Goal: Transaction & Acquisition: Purchase product/service

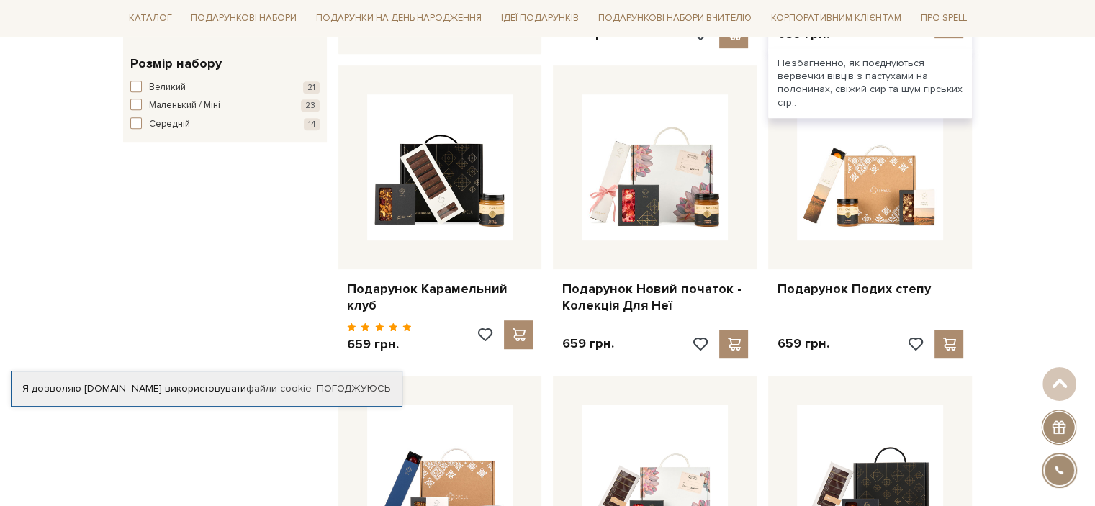
scroll to position [864, 0]
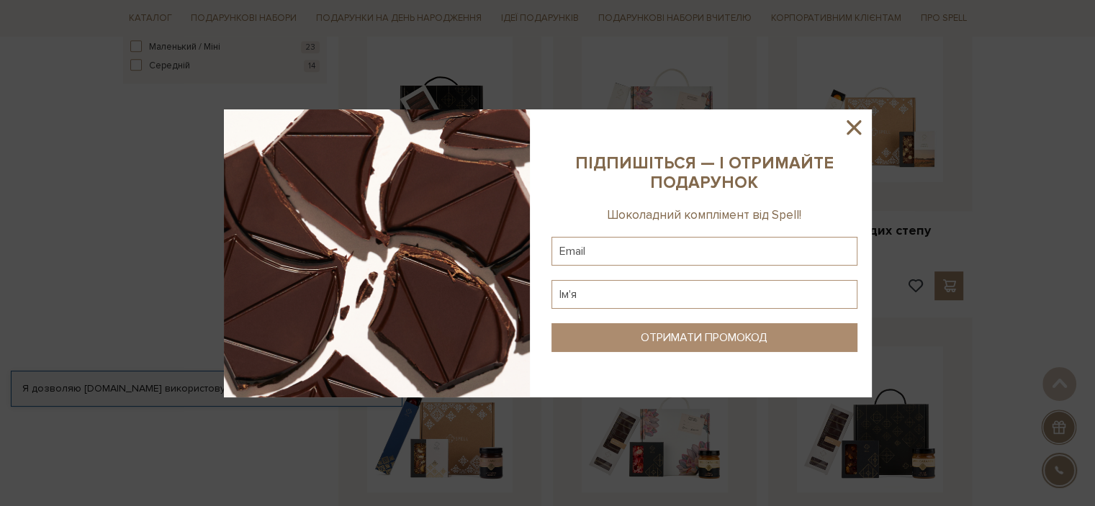
click at [102, 245] on div at bounding box center [547, 253] width 1095 height 506
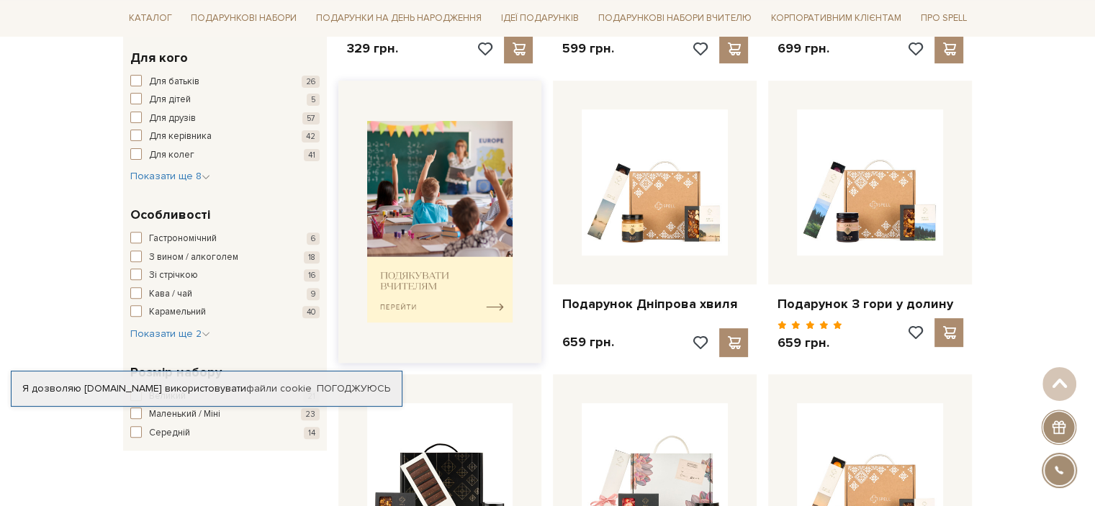
scroll to position [504, 0]
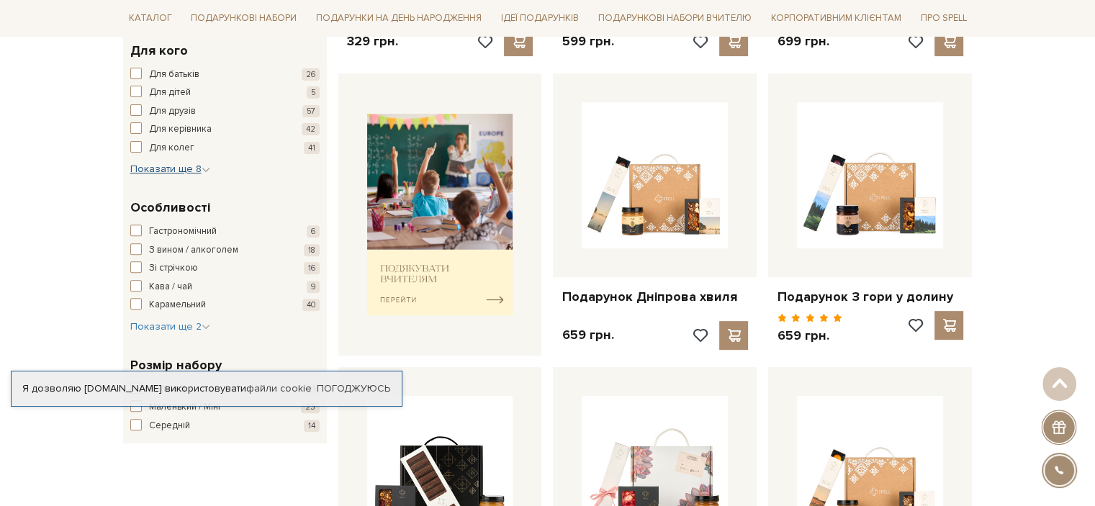
click at [164, 166] on span "Показати ще 8" at bounding box center [170, 169] width 80 height 12
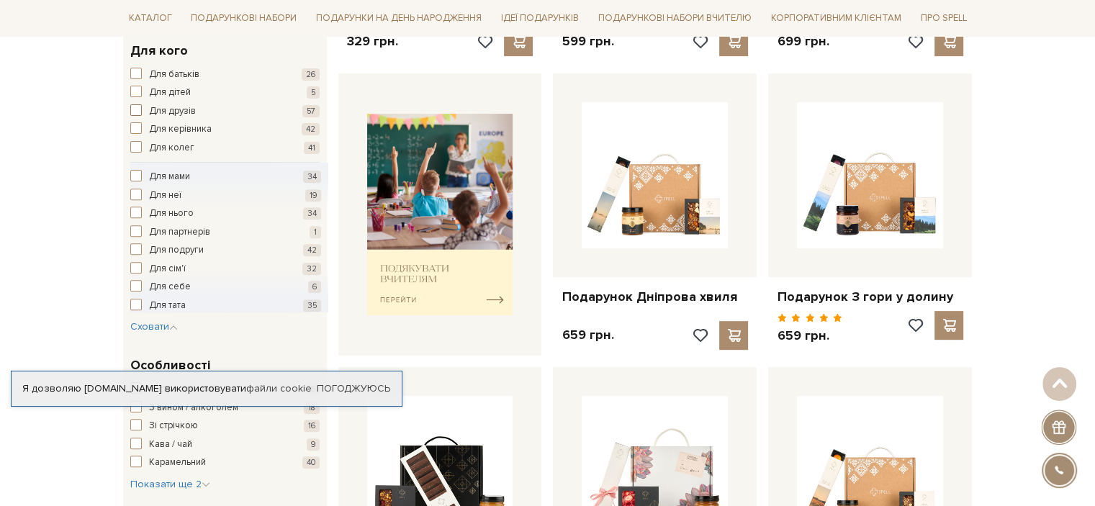
click at [139, 110] on span "button" at bounding box center [136, 110] width 12 height 12
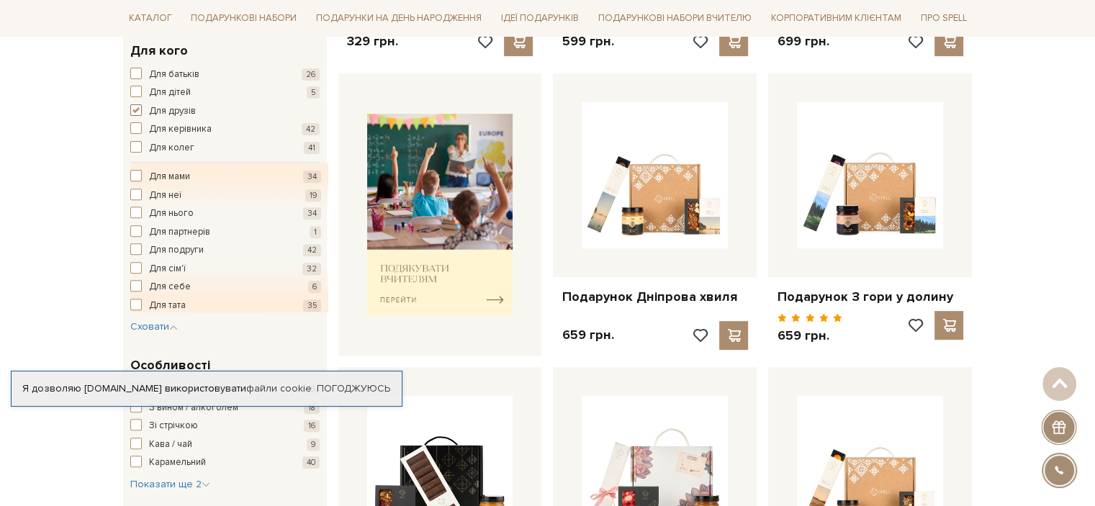
click at [139, 110] on span "button" at bounding box center [136, 110] width 12 height 12
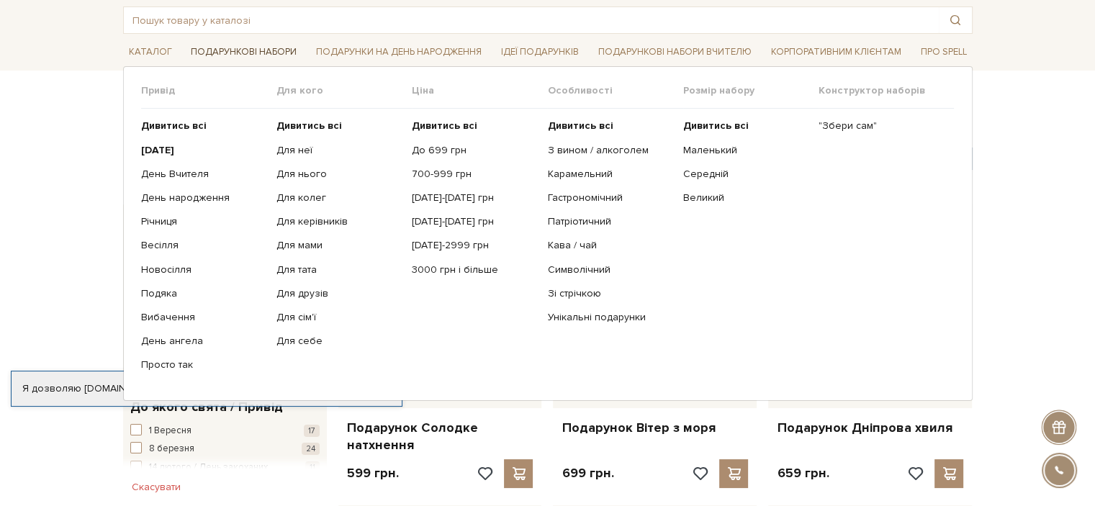
click at [239, 53] on link "Подарункові набори" at bounding box center [243, 52] width 117 height 22
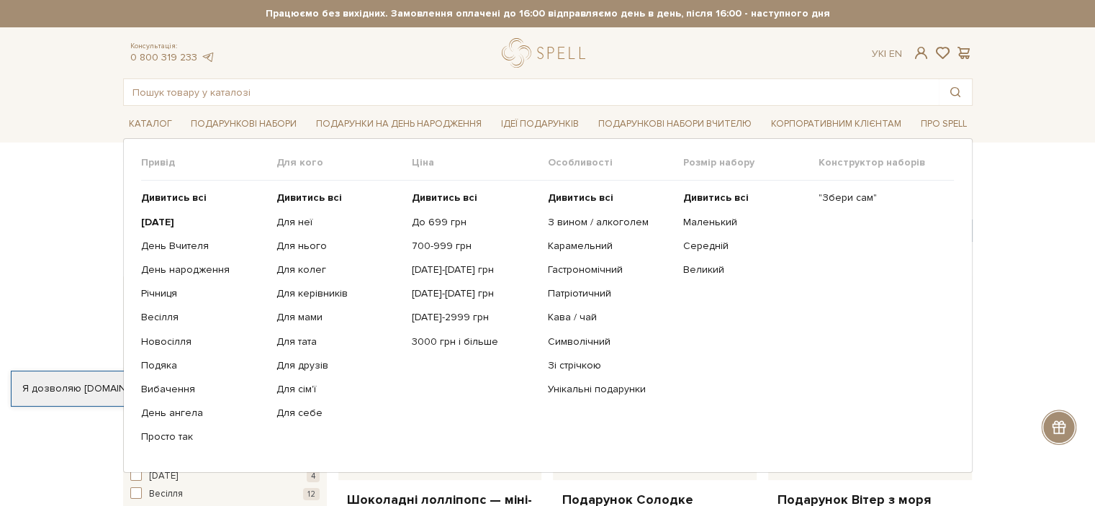
scroll to position [72, 0]
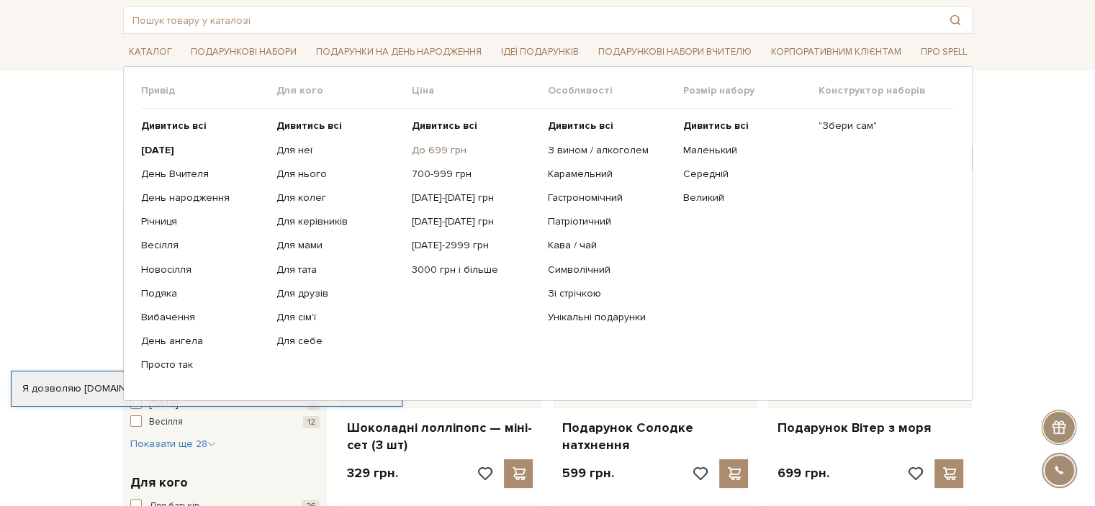
click at [459, 149] on link "До 699 грн" at bounding box center [474, 150] width 125 height 13
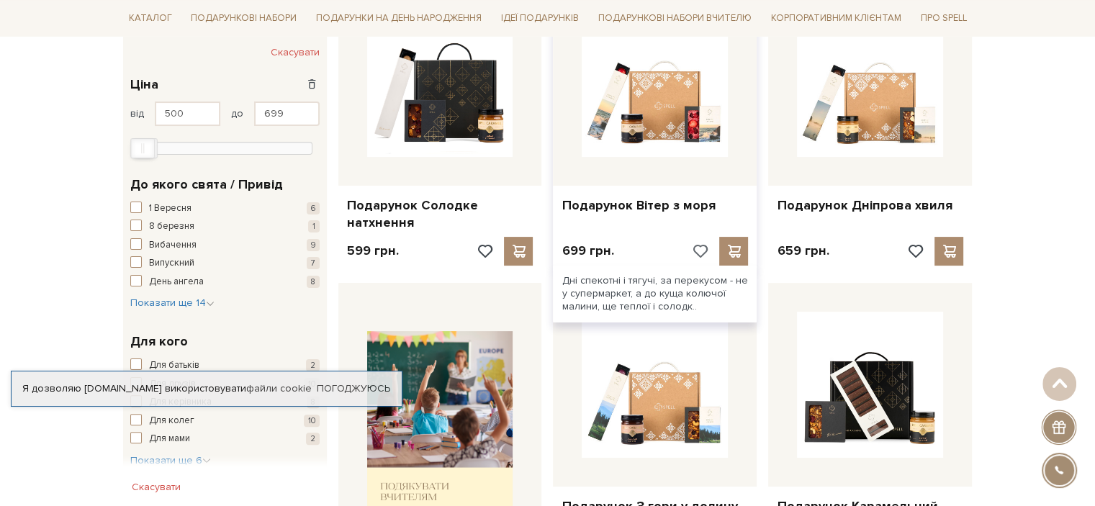
scroll to position [216, 0]
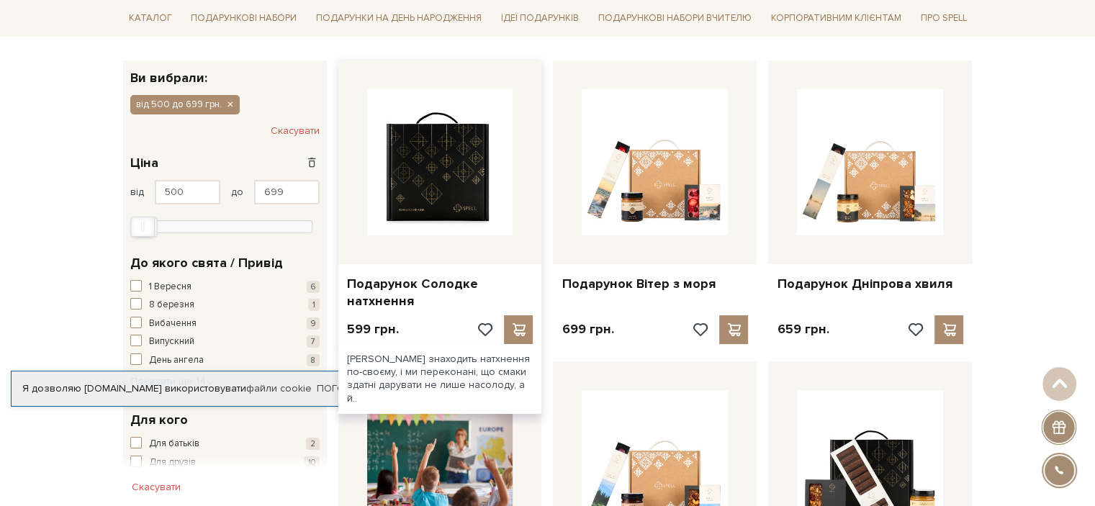
click at [392, 177] on img at bounding box center [440, 162] width 146 height 146
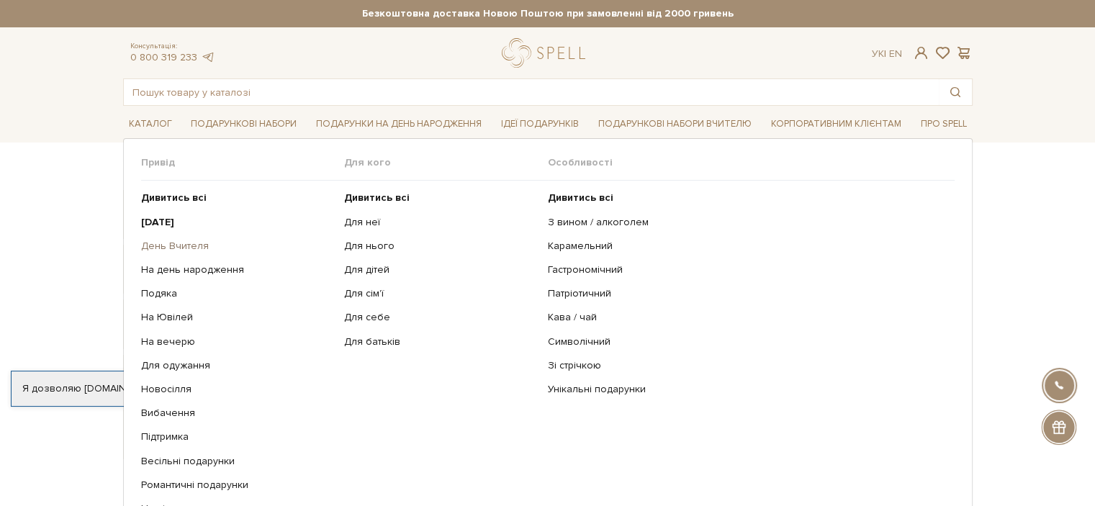
click at [196, 245] on link "День Вчителя" at bounding box center [237, 246] width 193 height 13
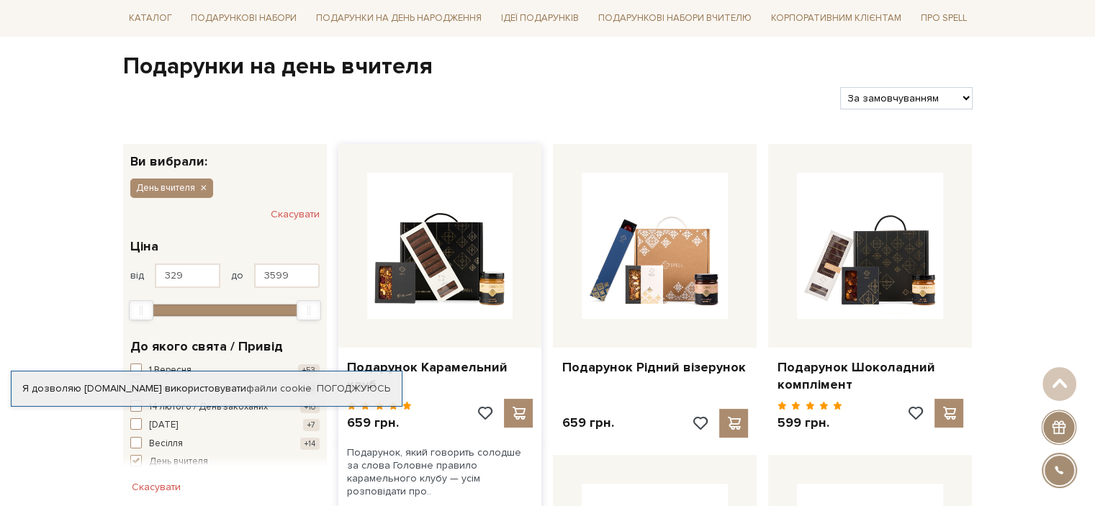
scroll to position [72, 0]
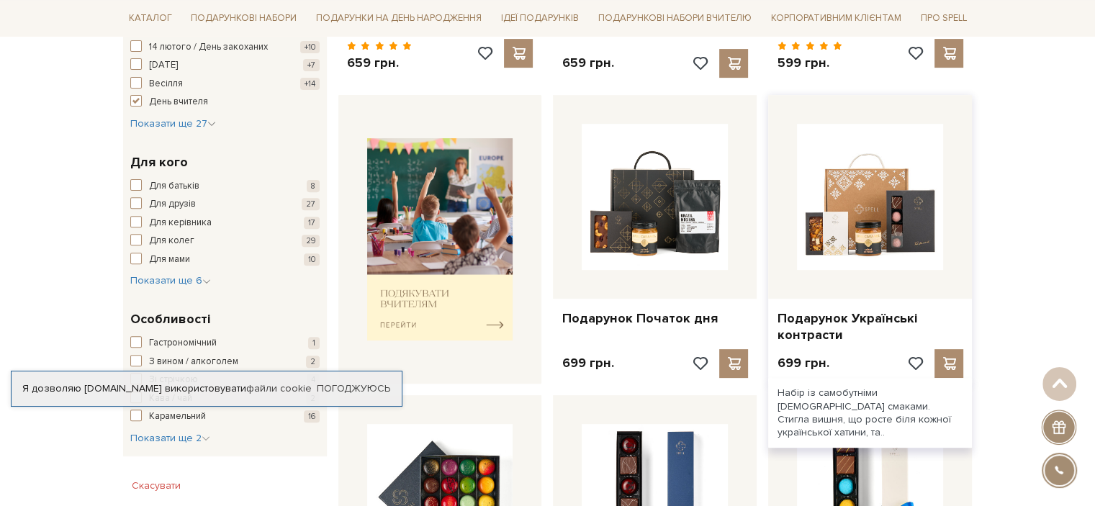
scroll to position [288, 0]
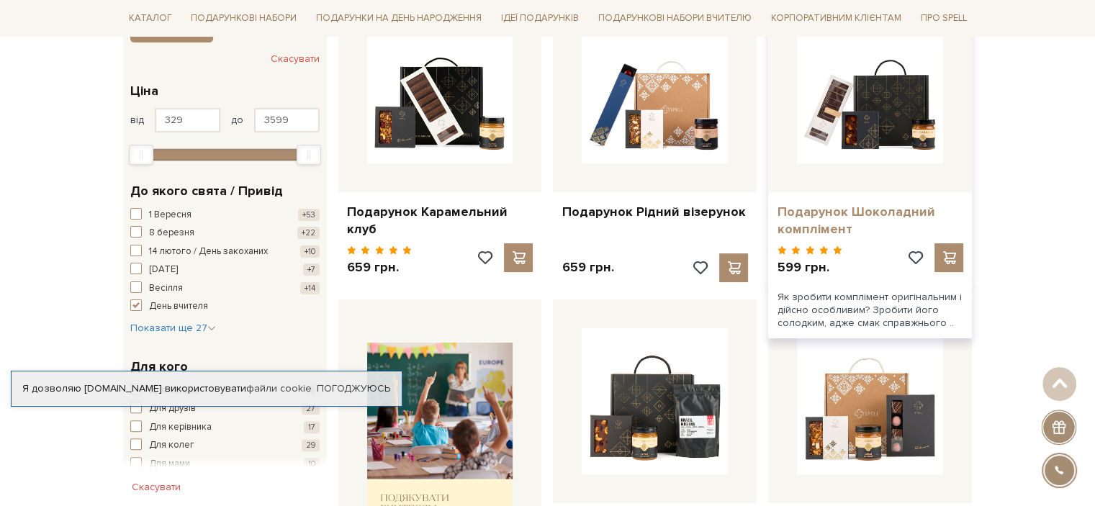
click at [818, 218] on link "Подарунок Шоколадний комплімент" at bounding box center [870, 221] width 186 height 34
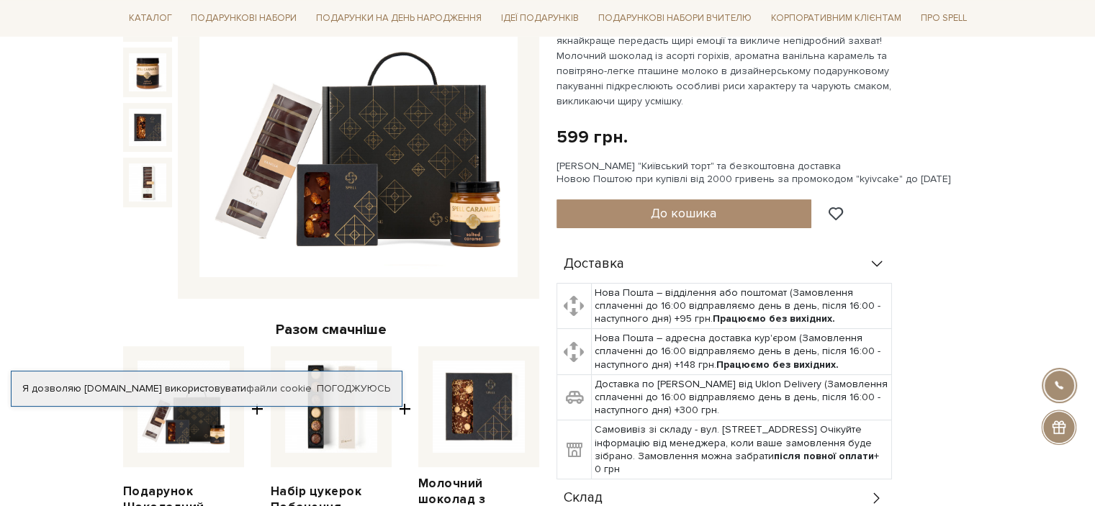
scroll to position [288, 0]
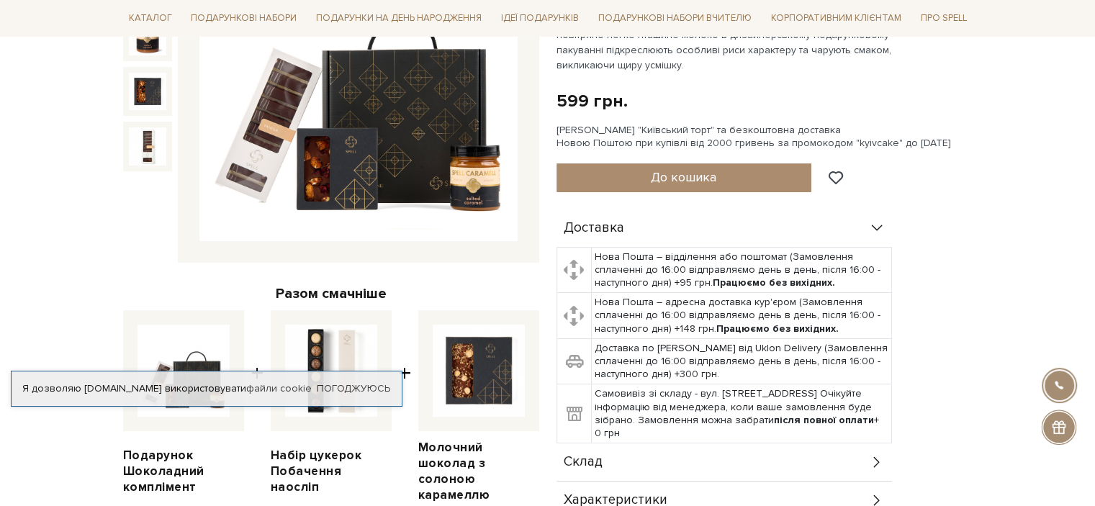
drag, startPoint x: 694, startPoint y: 426, endPoint x: 628, endPoint y: 368, distance: 88.8
click at [628, 368] on tbody "Нова Пошта – відділення або поштомат (Замовлення сплаченні до 16:00 відправляєм…" at bounding box center [723, 345] width 335 height 196
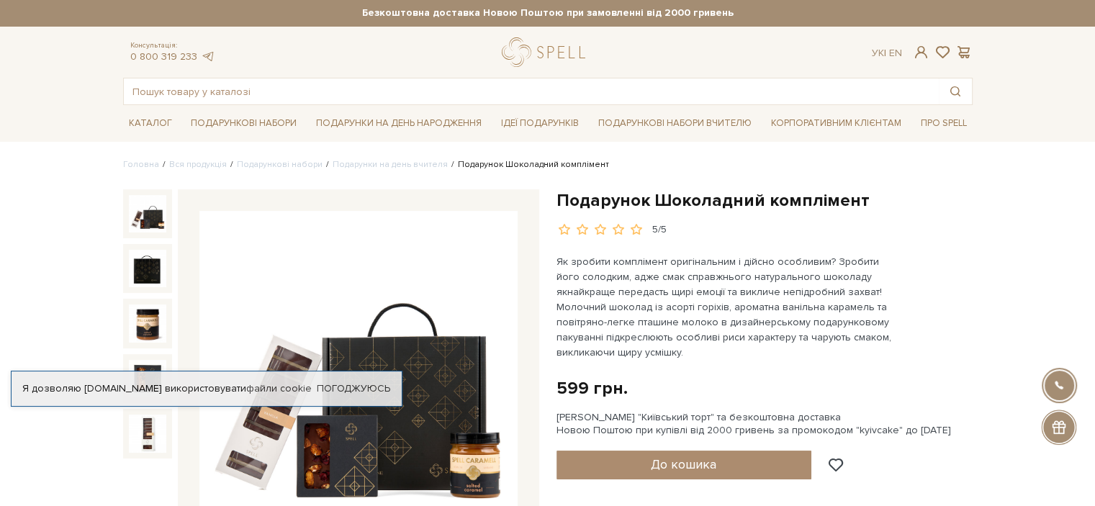
scroll to position [0, 0]
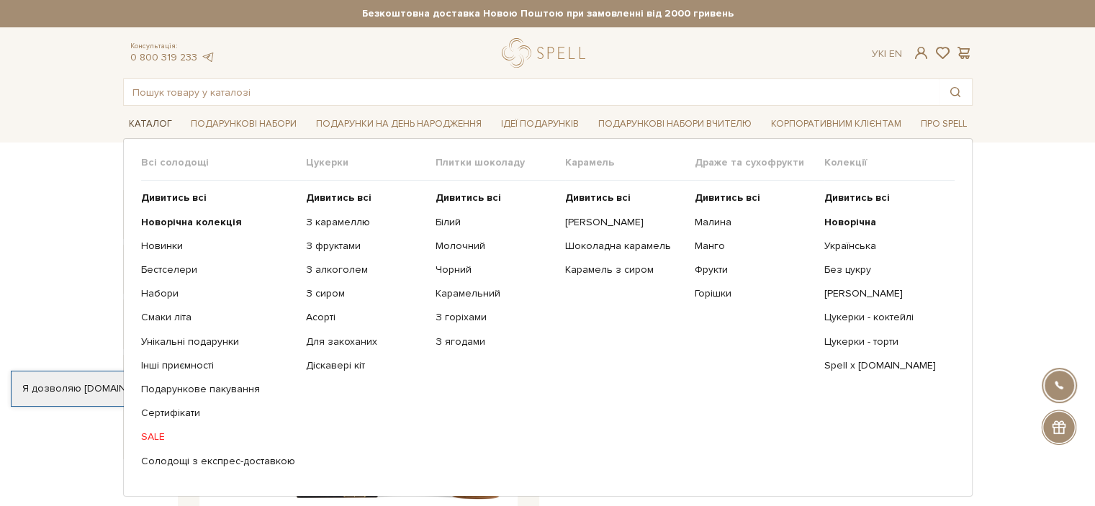
click at [148, 117] on link "Каталог" at bounding box center [150, 124] width 55 height 22
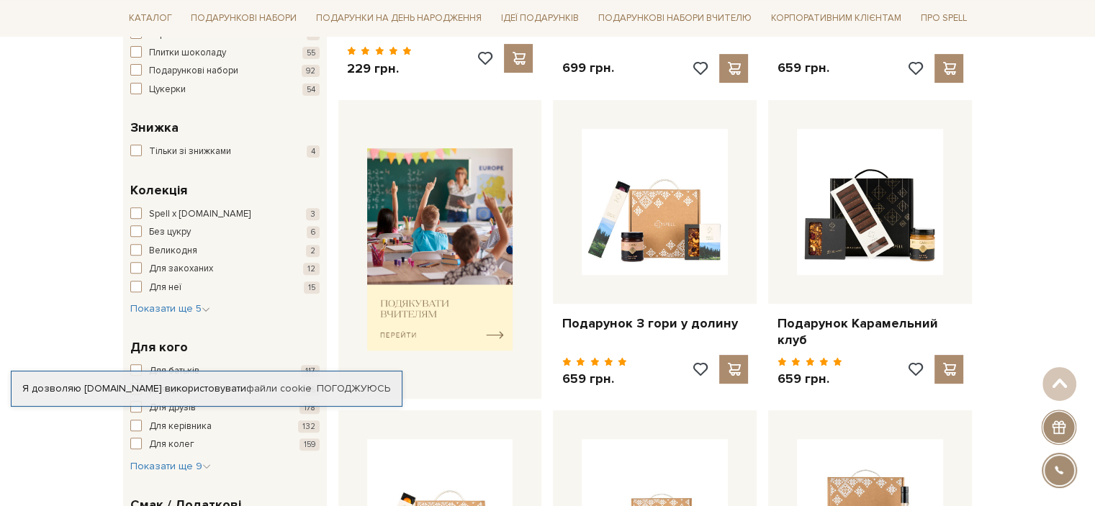
scroll to position [432, 0]
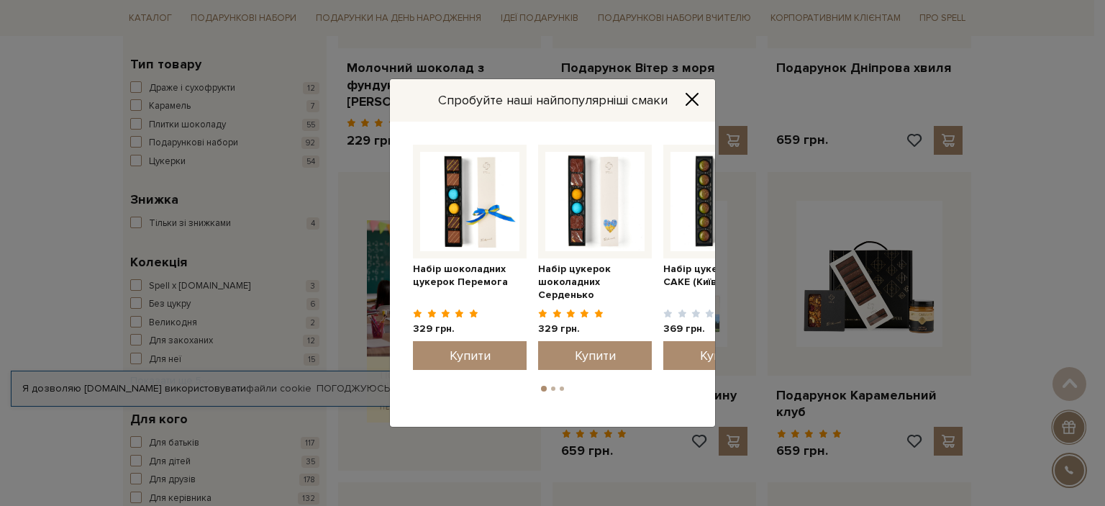
click at [688, 100] on icon "Close" at bounding box center [692, 99] width 14 height 14
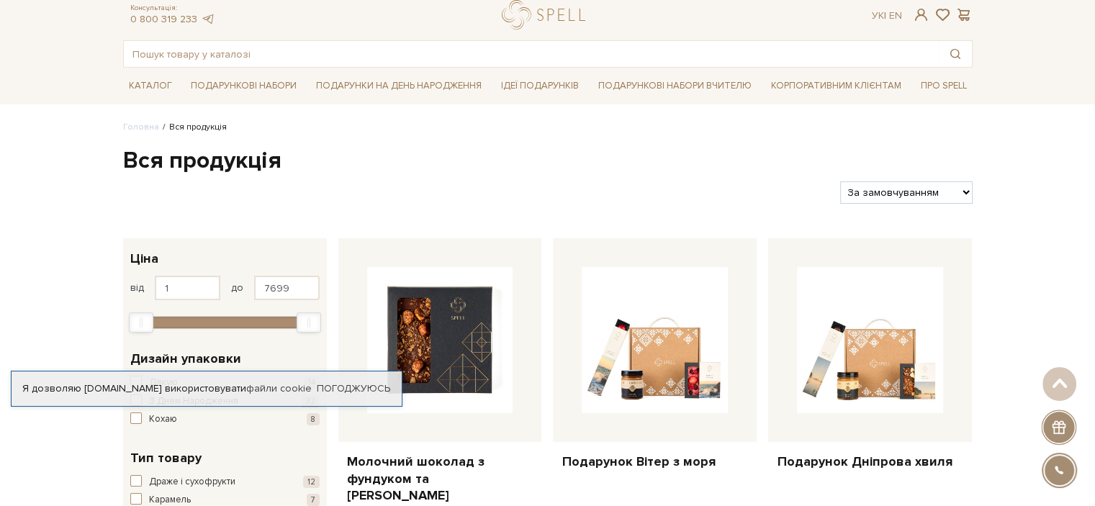
scroll to position [0, 0]
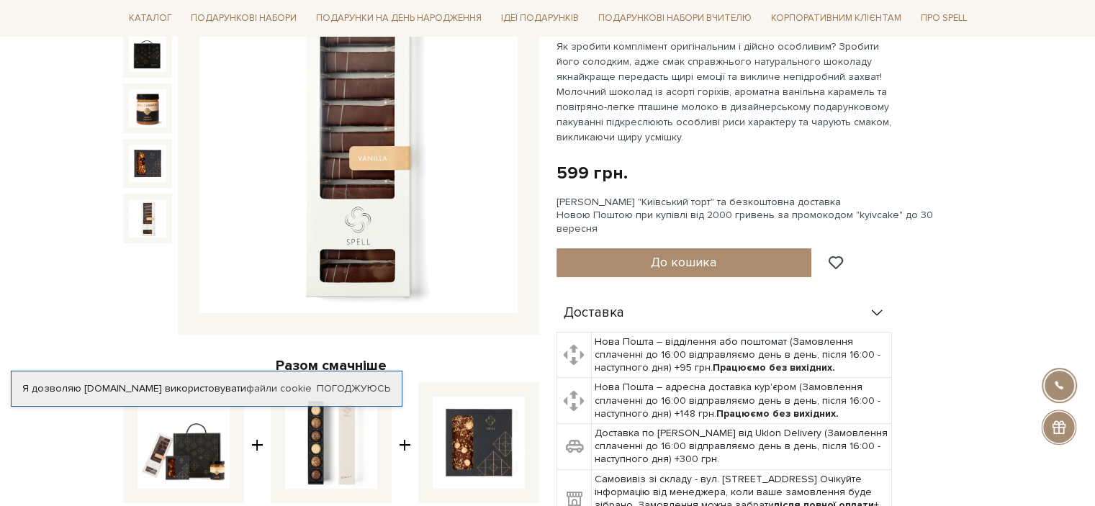
scroll to position [72, 0]
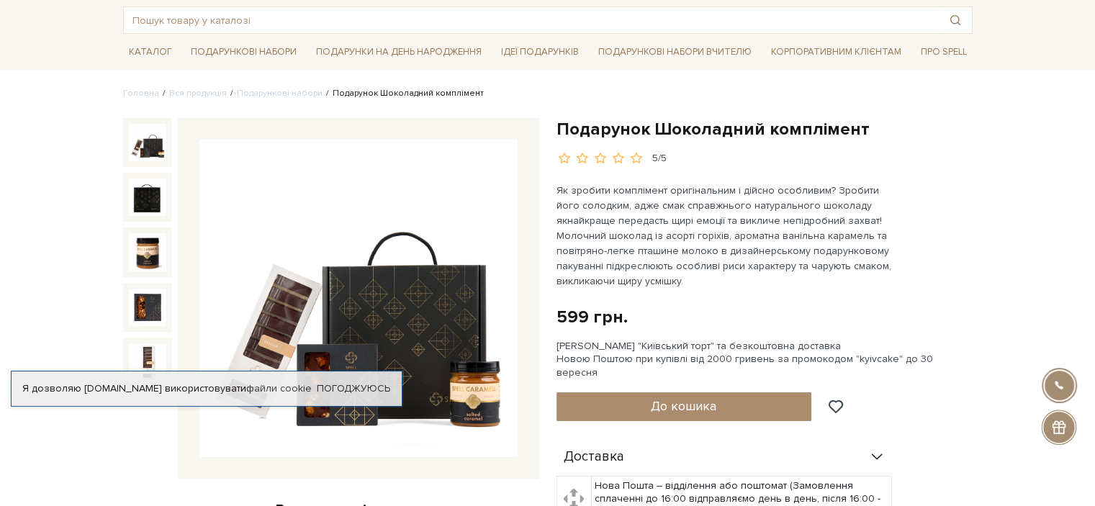
click at [153, 148] on img at bounding box center [147, 142] width 37 height 37
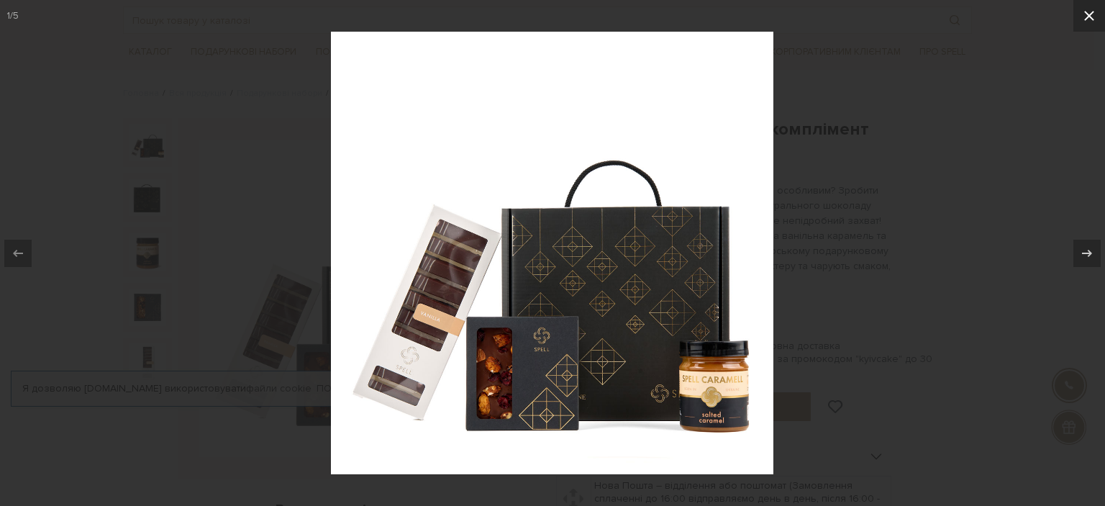
click at [1094, 17] on icon at bounding box center [1089, 15] width 17 height 17
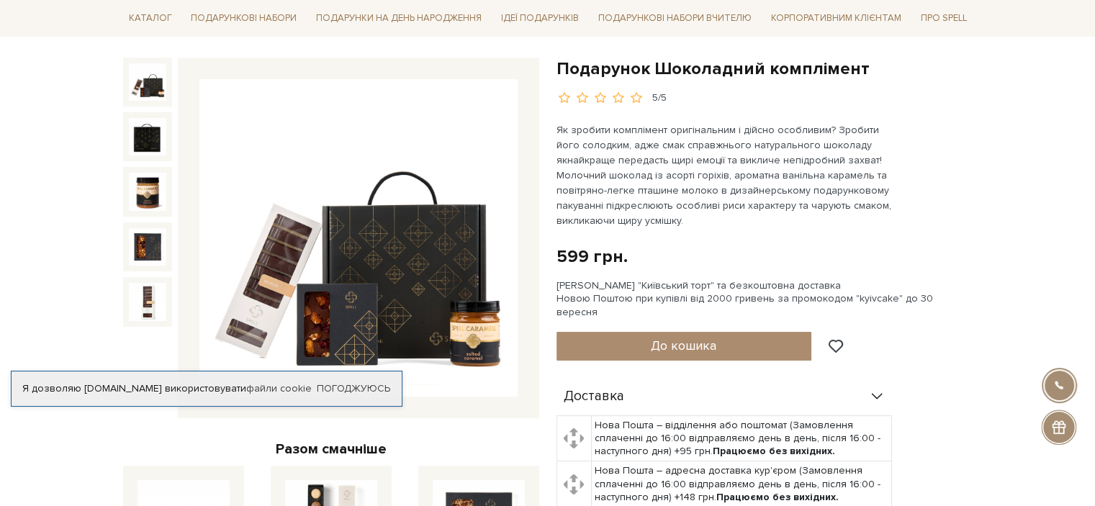
scroll to position [288, 0]
